Goal: Information Seeking & Learning: Check status

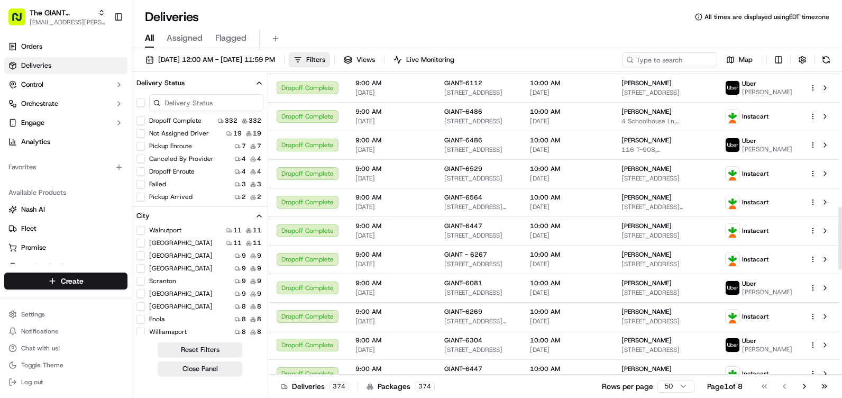
scroll to position [623, 0]
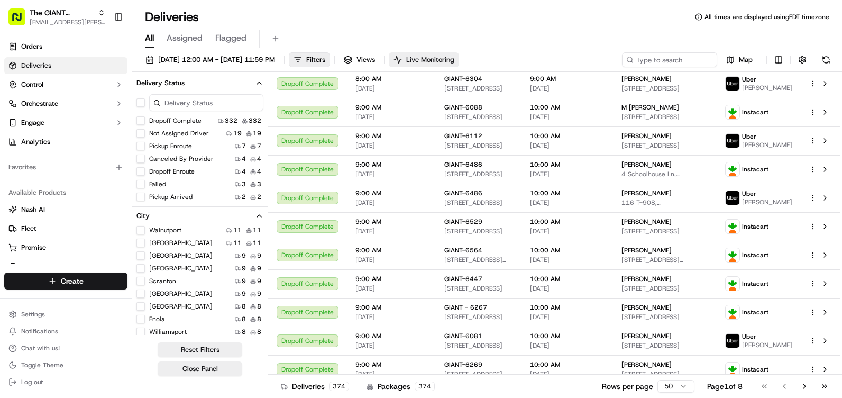
click at [454, 59] on span "Live Monitoring" at bounding box center [430, 60] width 48 height 10
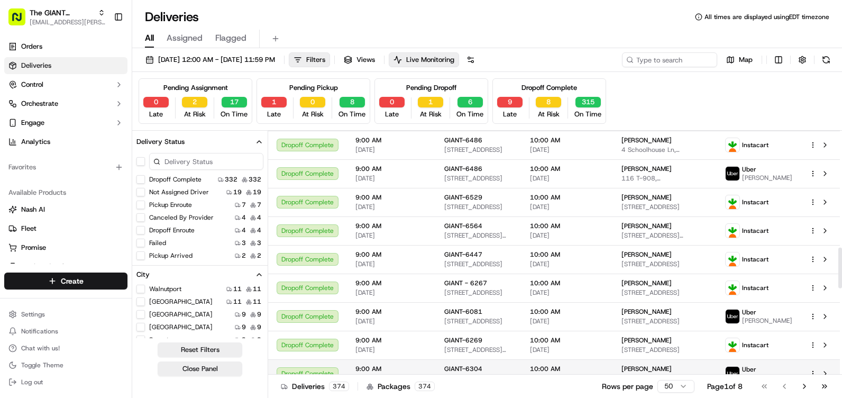
scroll to position [676, 0]
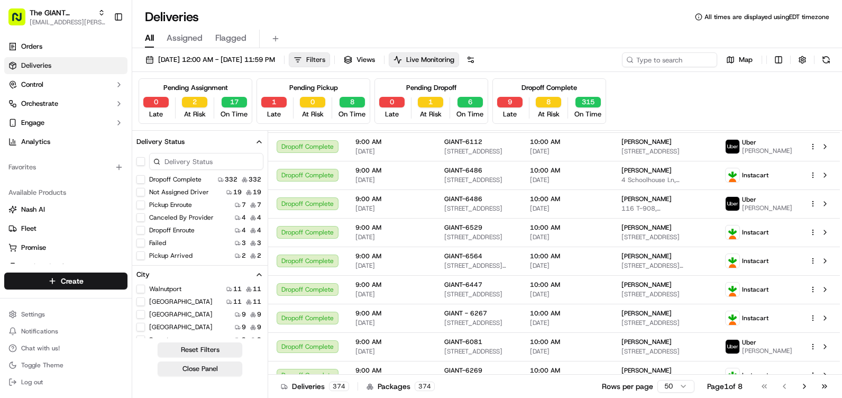
click at [325, 59] on span "Filters" at bounding box center [315, 60] width 19 height 10
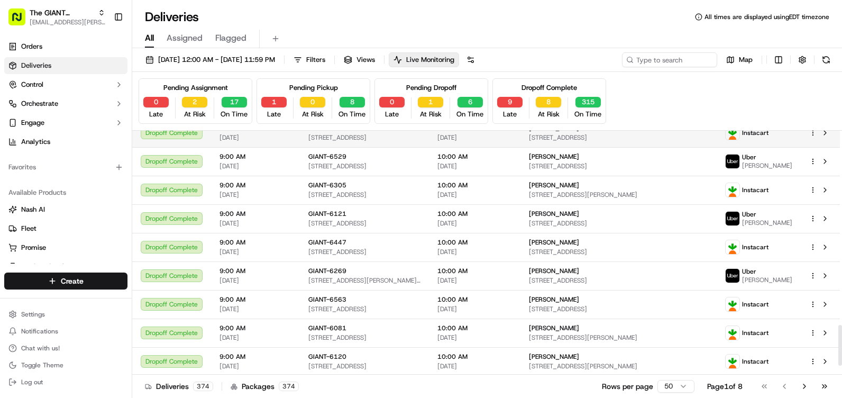
scroll to position [1158, 0]
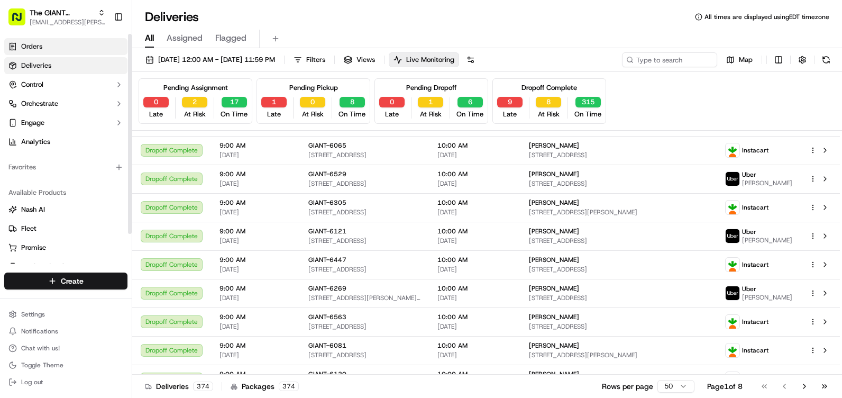
click at [59, 53] on link "Orders" at bounding box center [65, 46] width 123 height 17
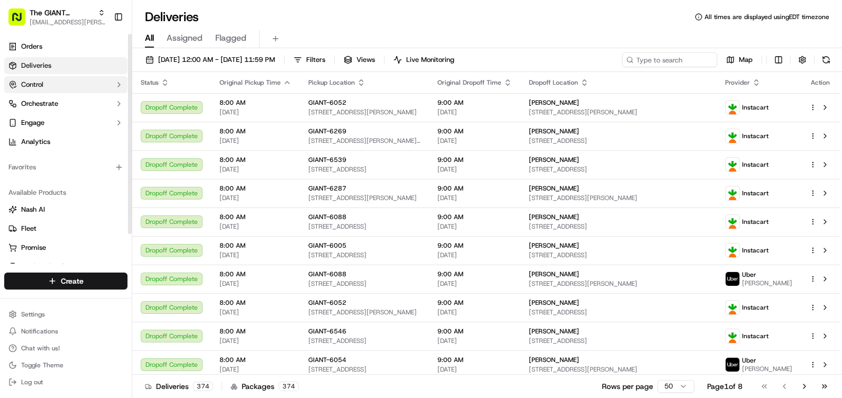
click at [62, 84] on button "Control" at bounding box center [65, 84] width 123 height 17
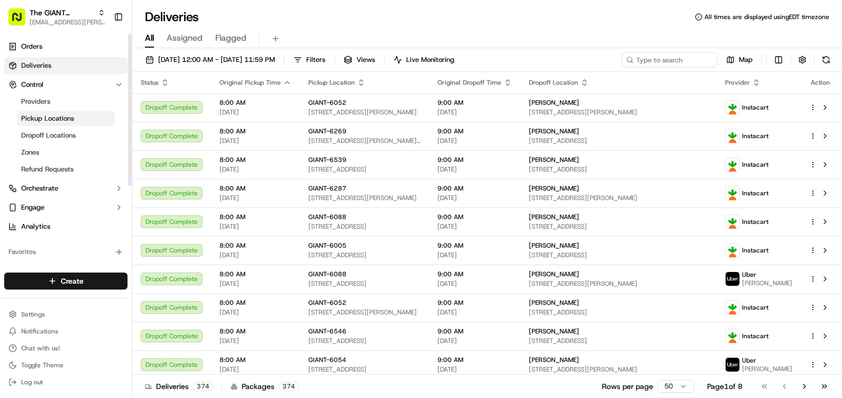
click at [59, 116] on span "Pickup Locations" at bounding box center [47, 119] width 53 height 10
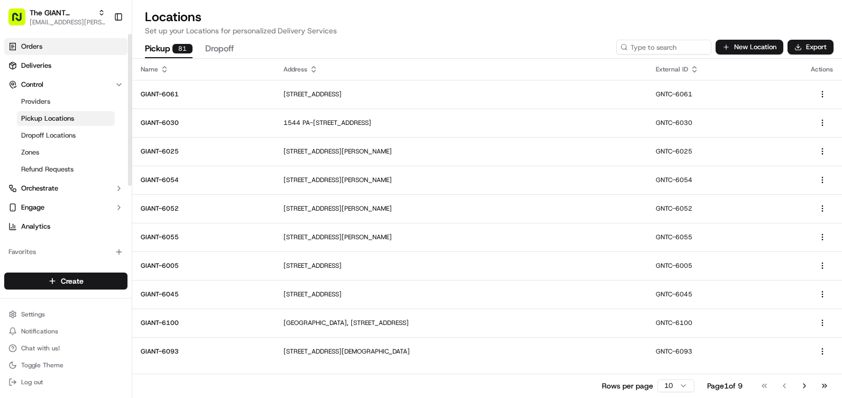
click at [72, 52] on link "Orders" at bounding box center [65, 46] width 123 height 17
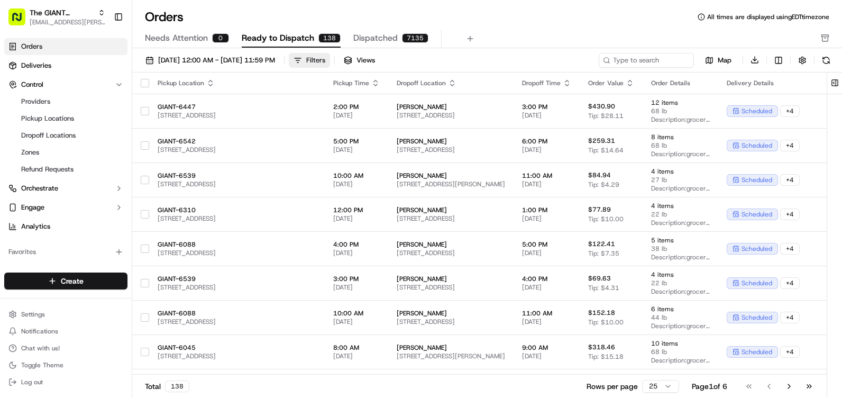
click at [325, 61] on div "Filters" at bounding box center [315, 61] width 19 height 10
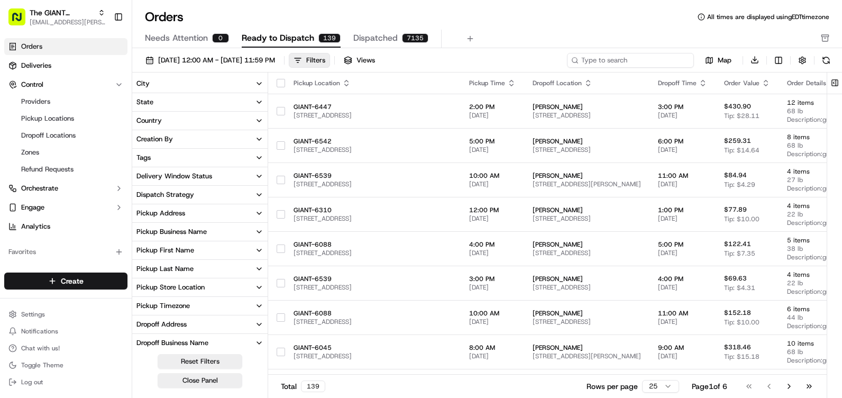
click at [623, 62] on input at bounding box center [630, 60] width 127 height 15
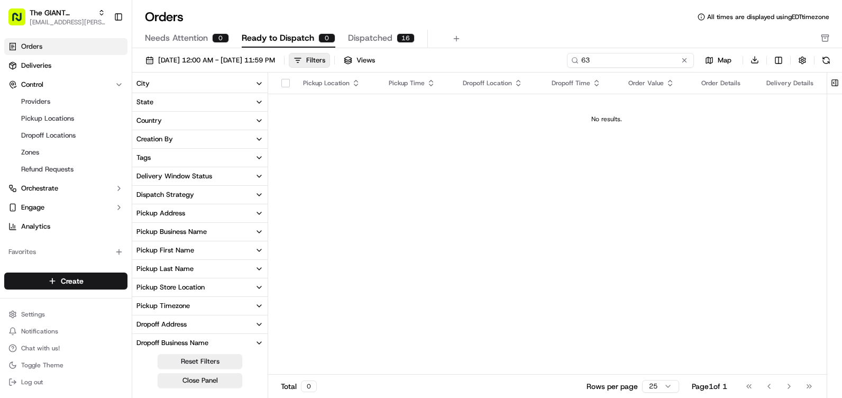
type input "6"
type input "b"
